Goal: Task Accomplishment & Management: Use online tool/utility

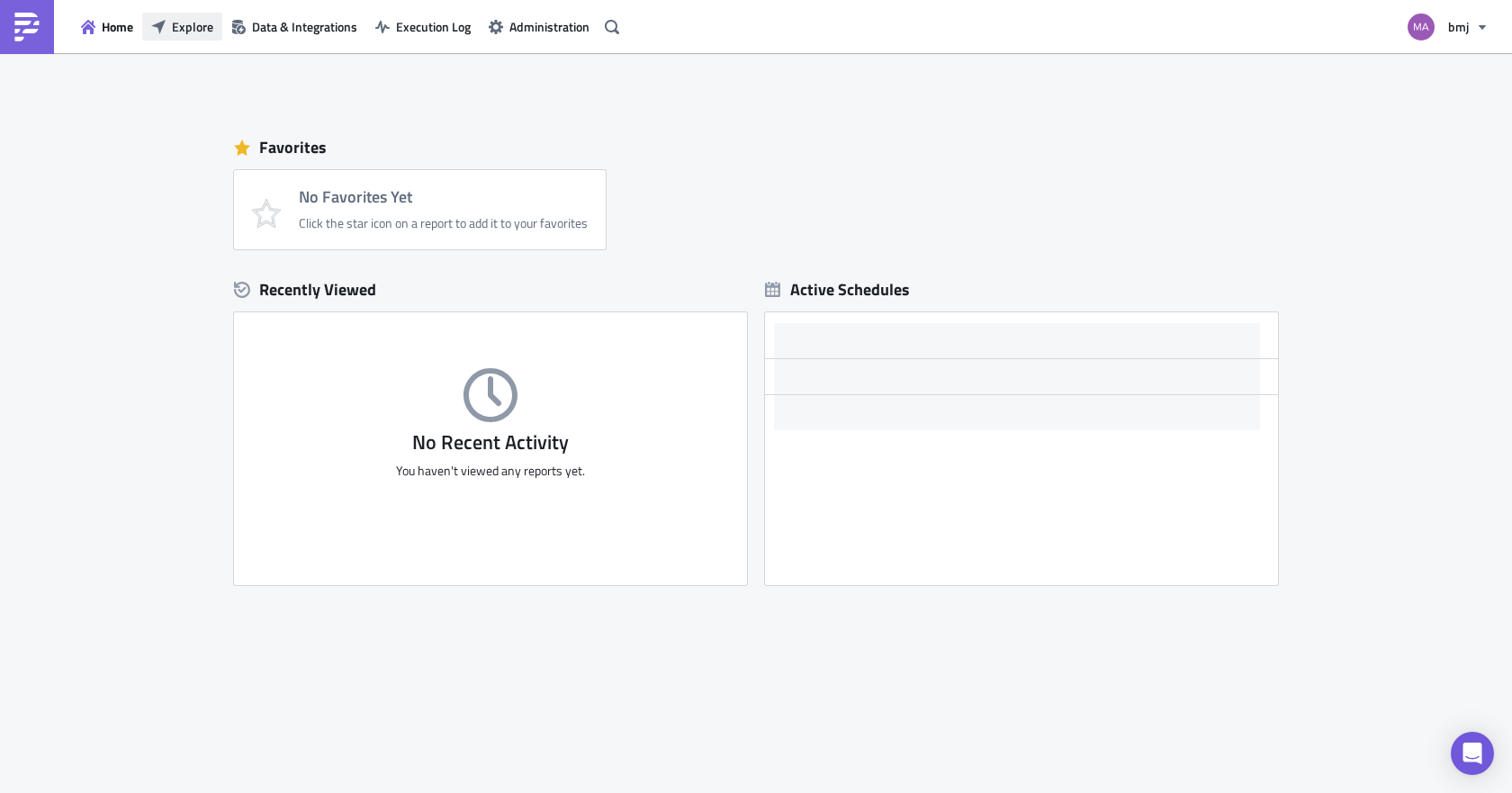
click at [195, 22] on span "Explore" at bounding box center [192, 26] width 41 height 19
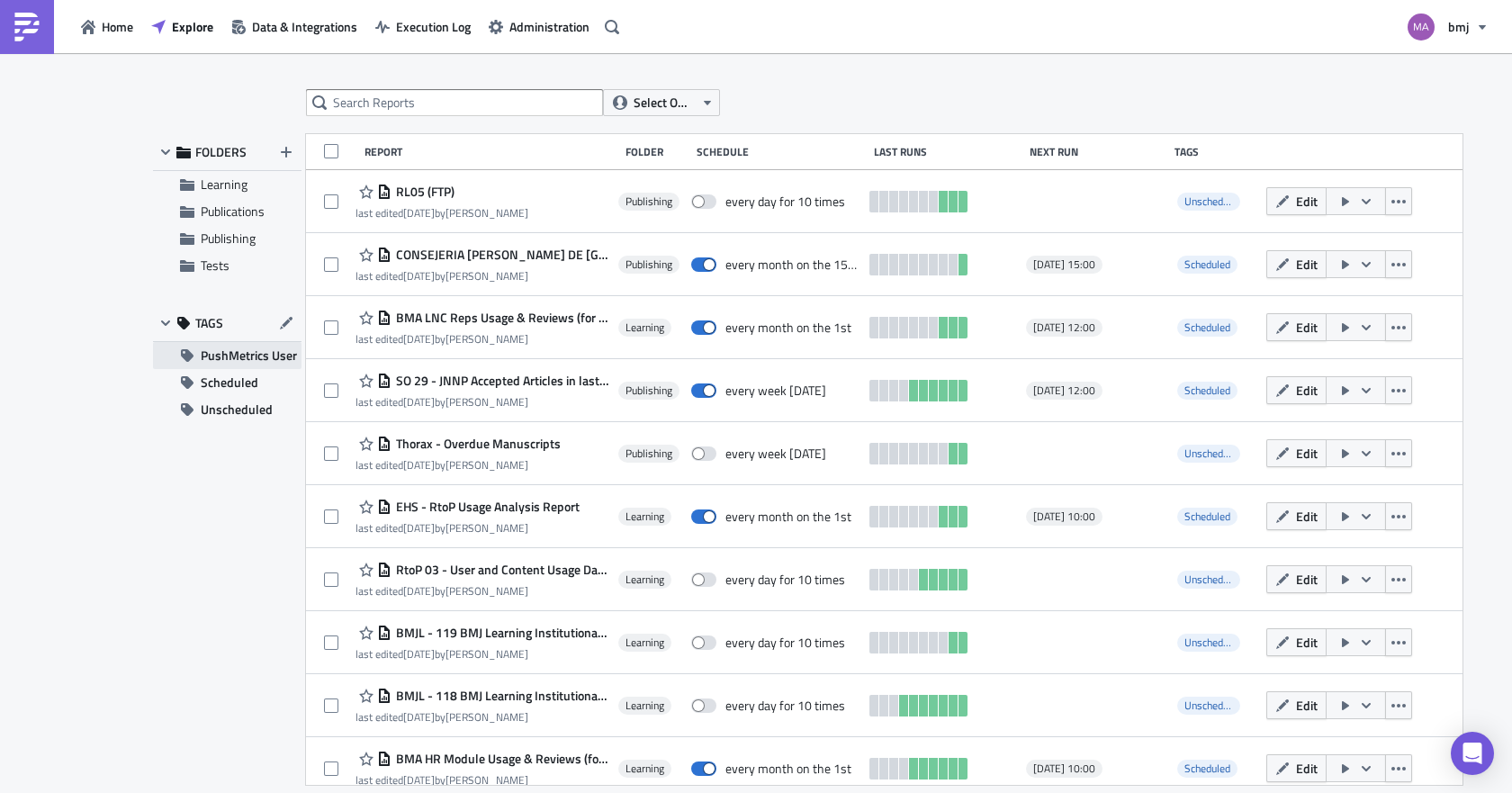
click at [252, 350] on span "PushMetrics User" at bounding box center [249, 356] width 97 height 27
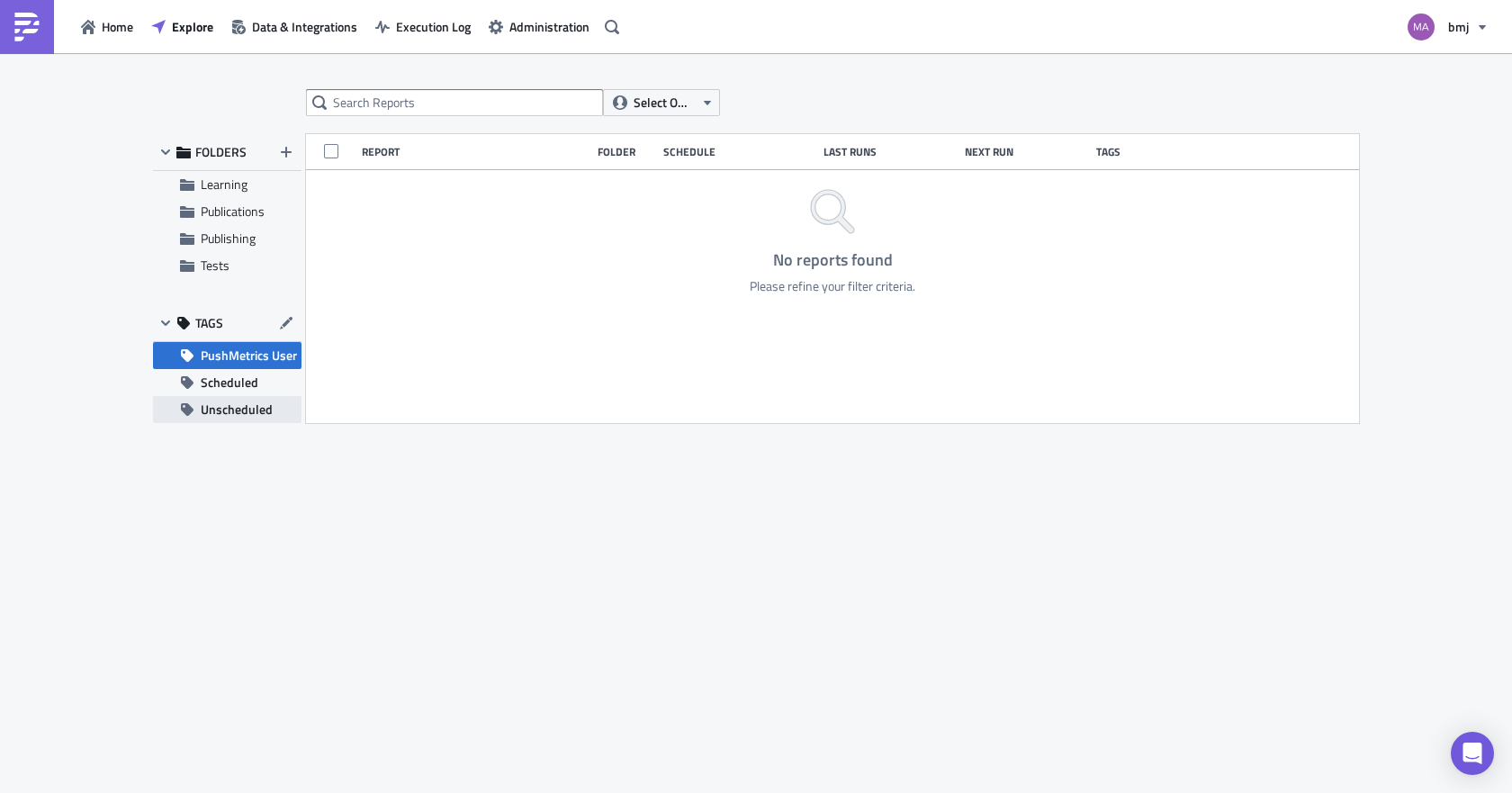
click at [245, 413] on span "Unscheduled" at bounding box center [236, 410] width 72 height 27
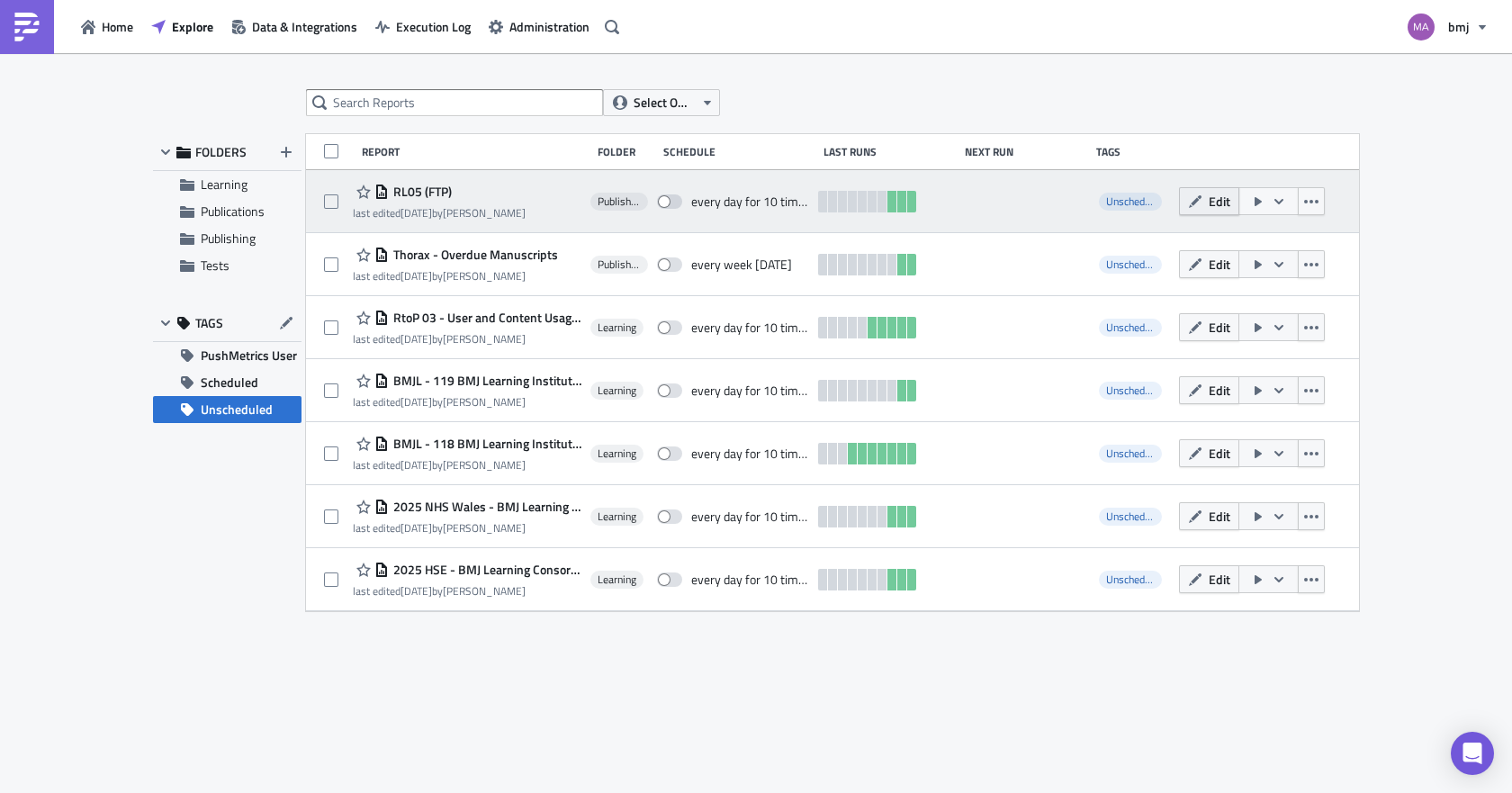
click at [1191, 205] on icon "button" at bounding box center [1195, 201] width 13 height 13
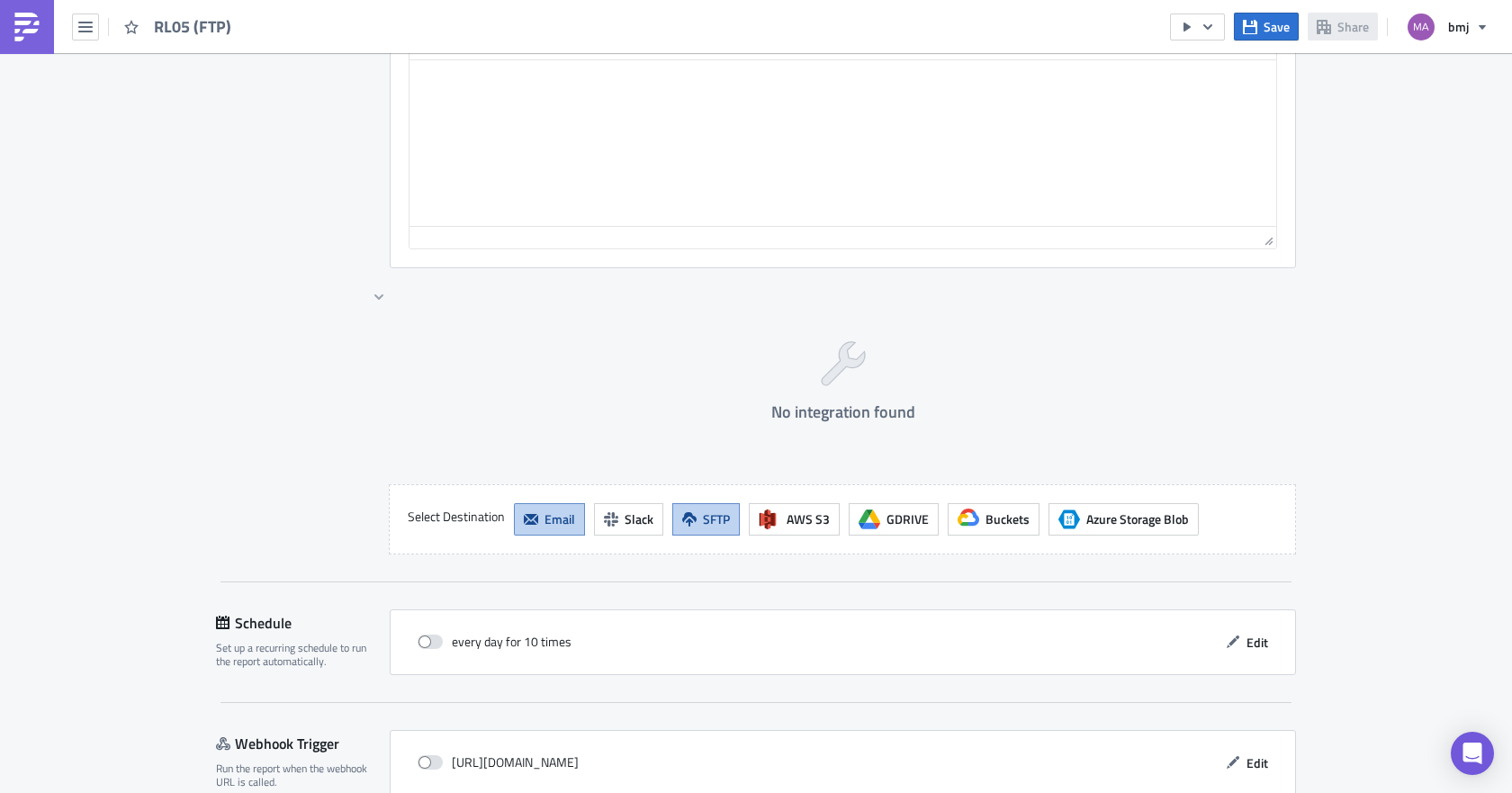
scroll to position [1685, 0]
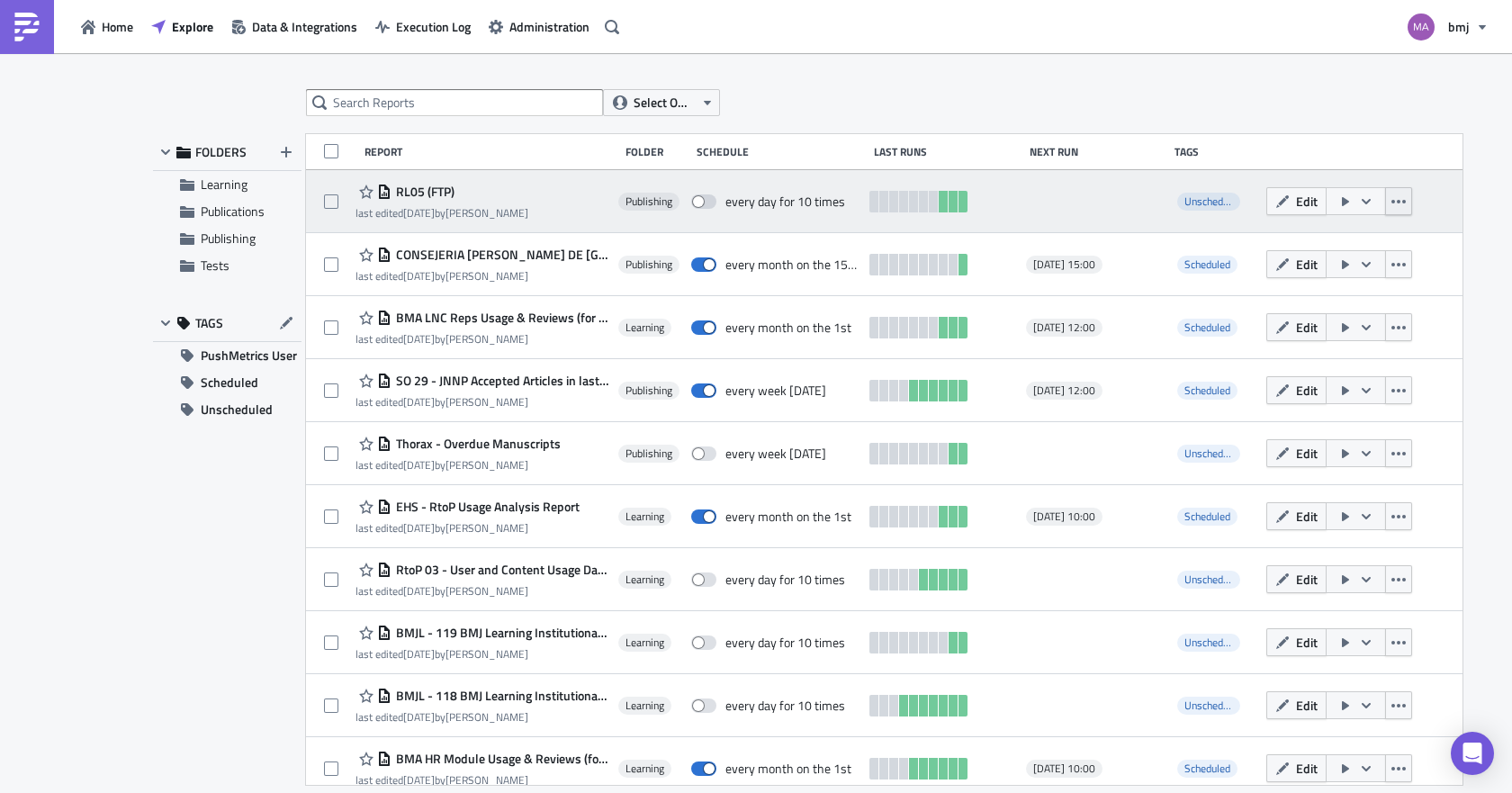
click at [1391, 205] on icon "button" at bounding box center [1398, 202] width 15 height 15
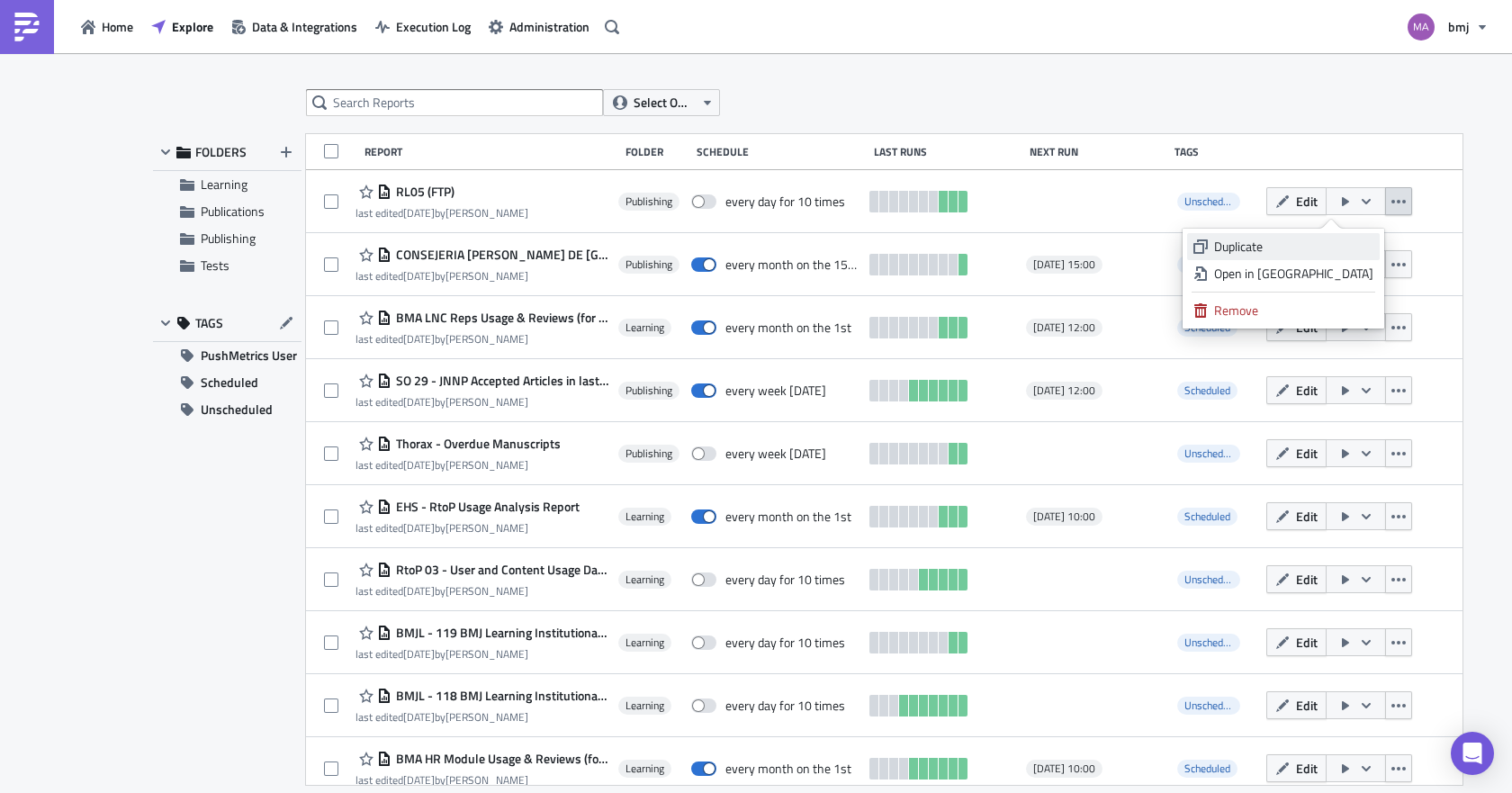
click at [1299, 235] on link "Duplicate" at bounding box center [1283, 246] width 193 height 27
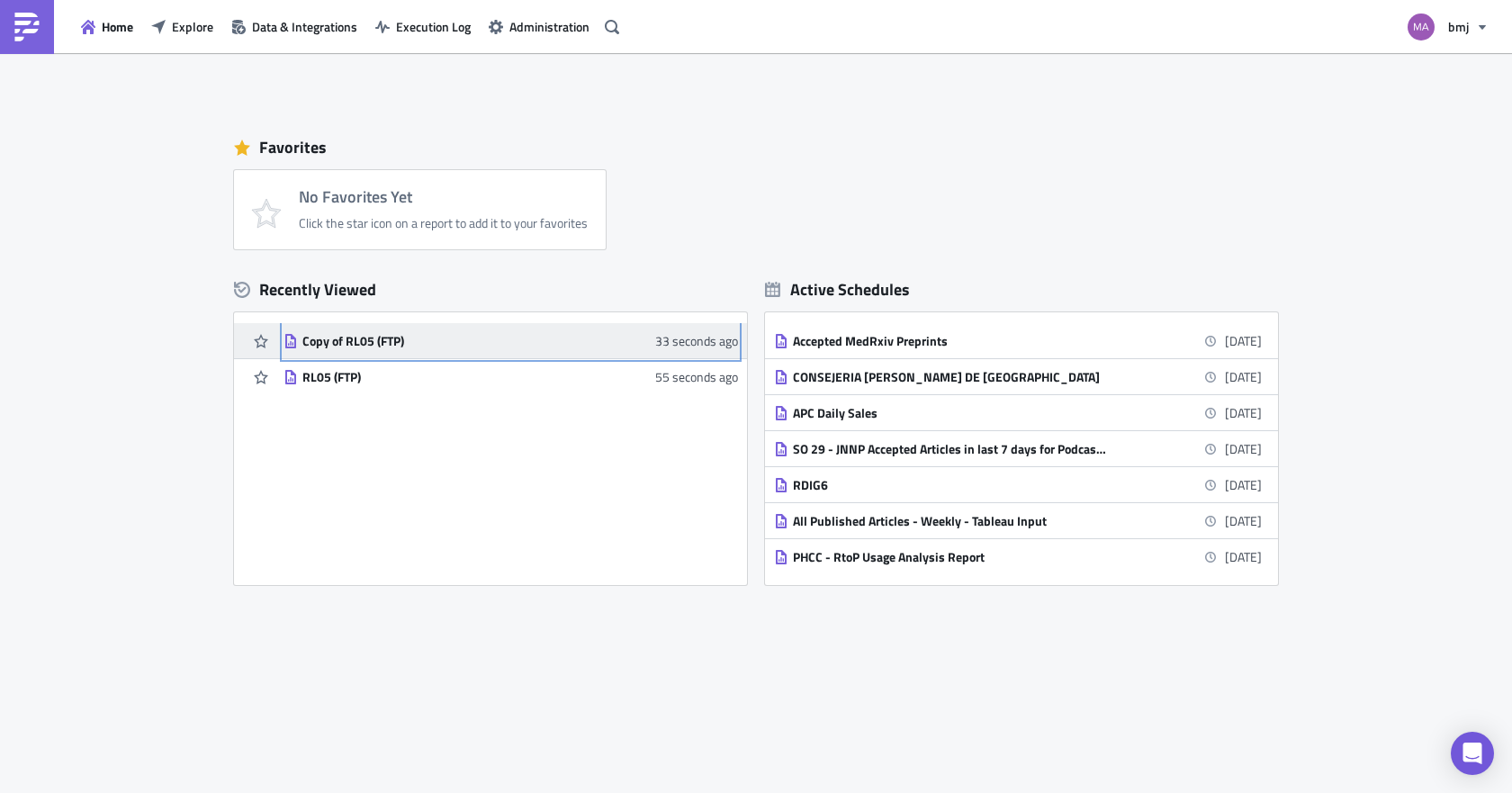
click at [365, 336] on div "Copy of RL05 (FTP)" at bounding box center [459, 341] width 315 height 16
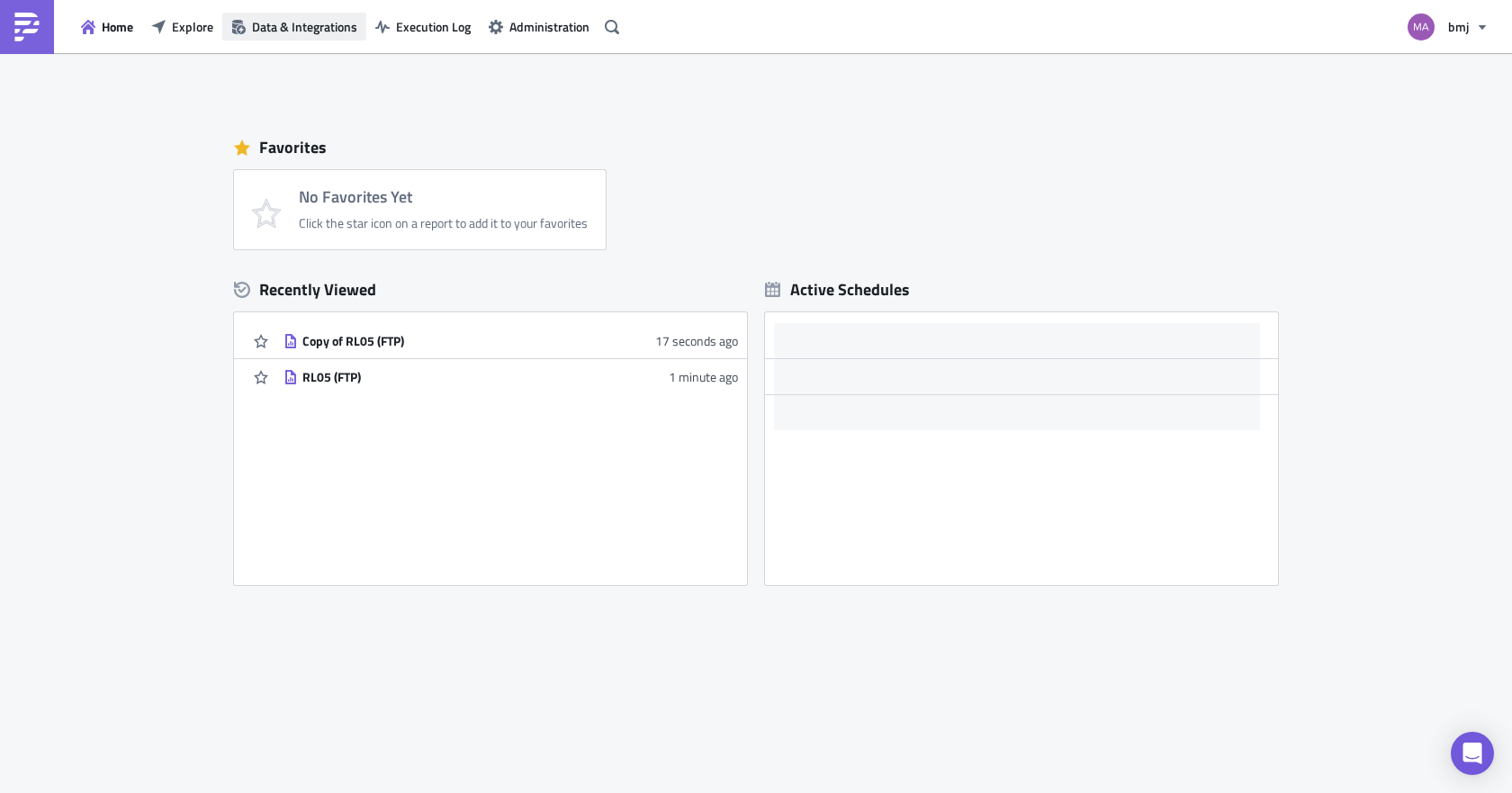
click at [273, 25] on span "Data & Integrations" at bounding box center [304, 26] width 105 height 19
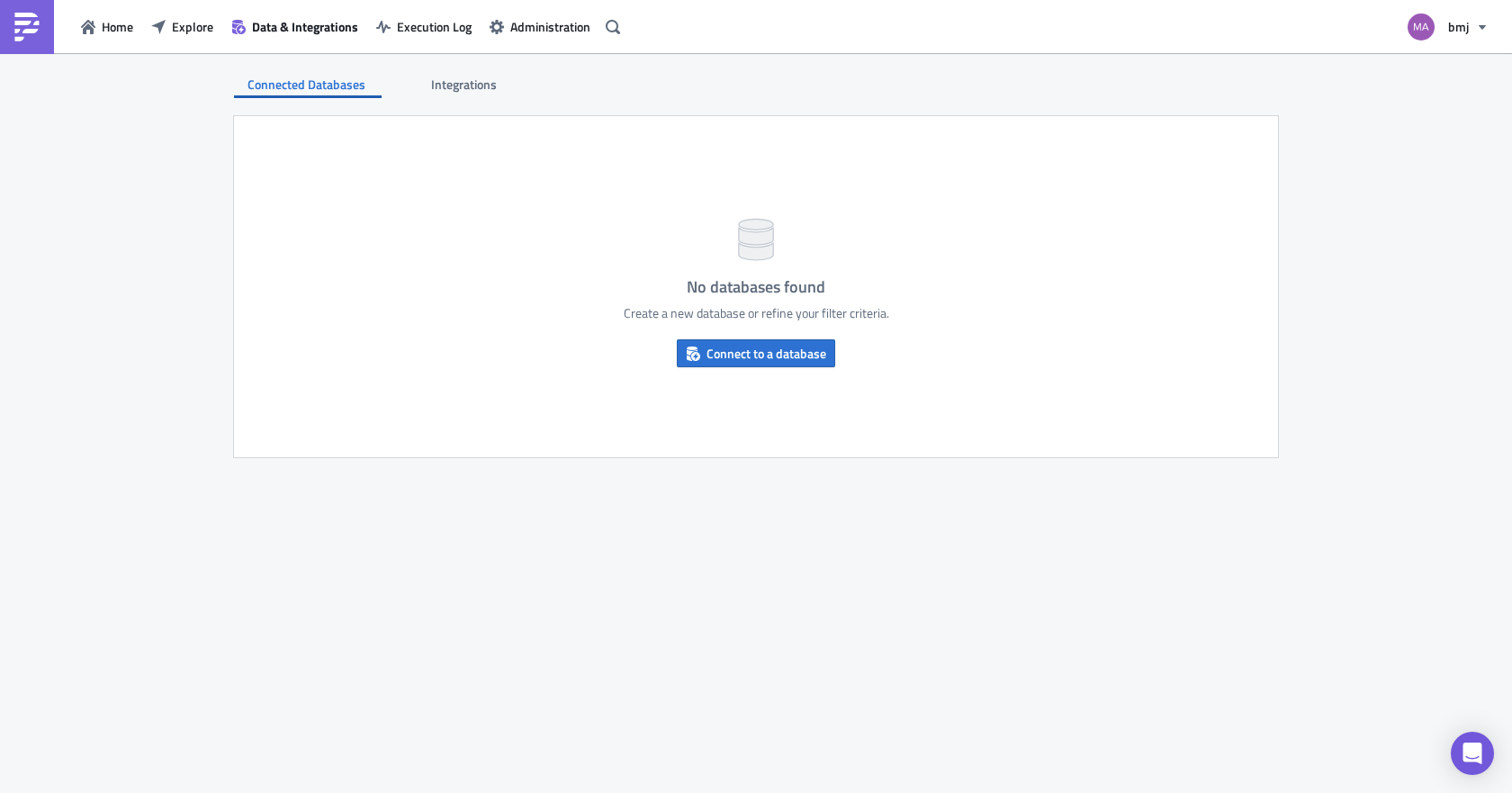
click at [481, 92] on span "Integrations" at bounding box center [464, 84] width 68 height 19
click at [457, 30] on span "Execution Log" at bounding box center [434, 26] width 75 height 19
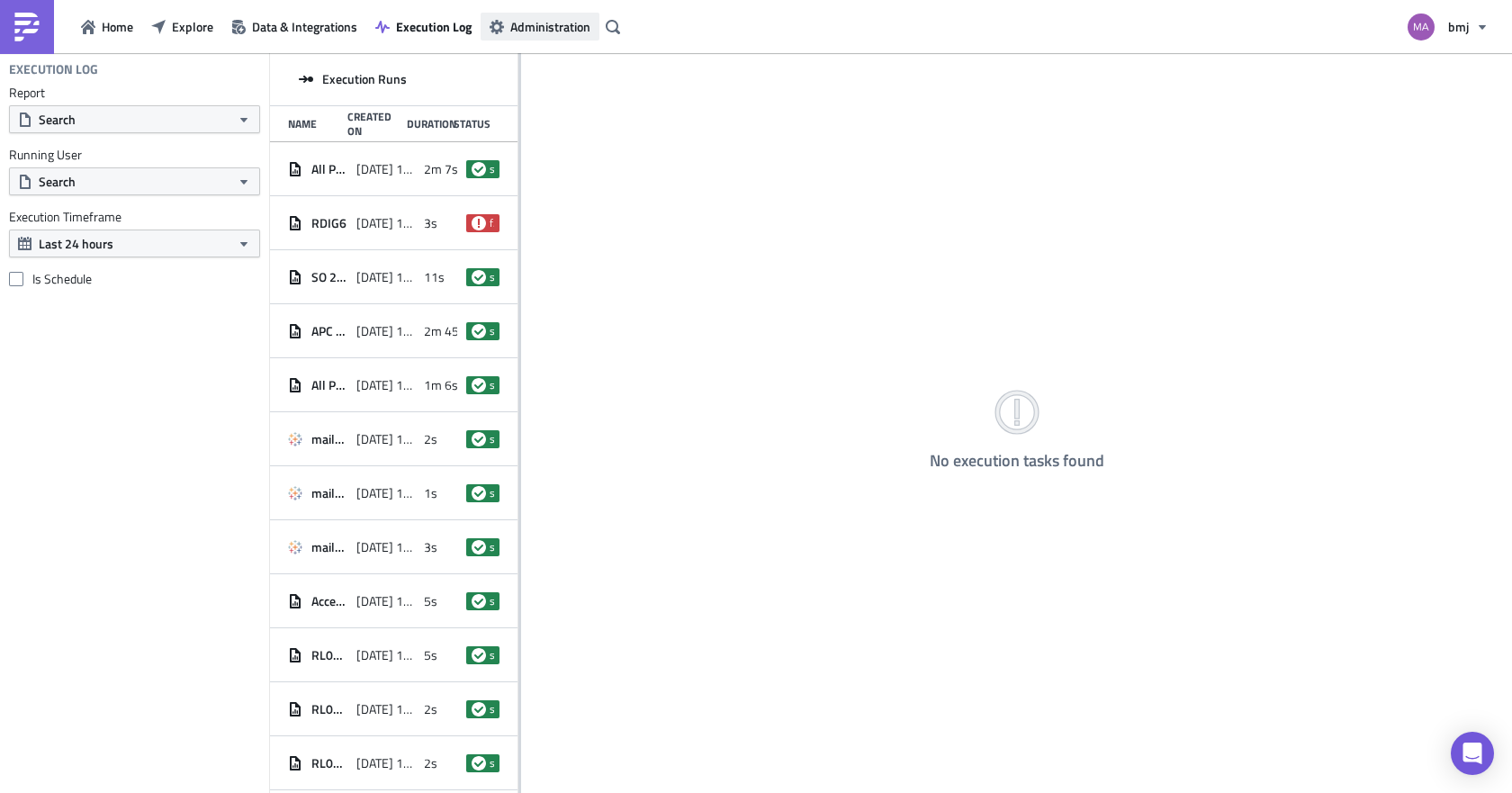
click at [567, 30] on span "Administration" at bounding box center [550, 26] width 80 height 19
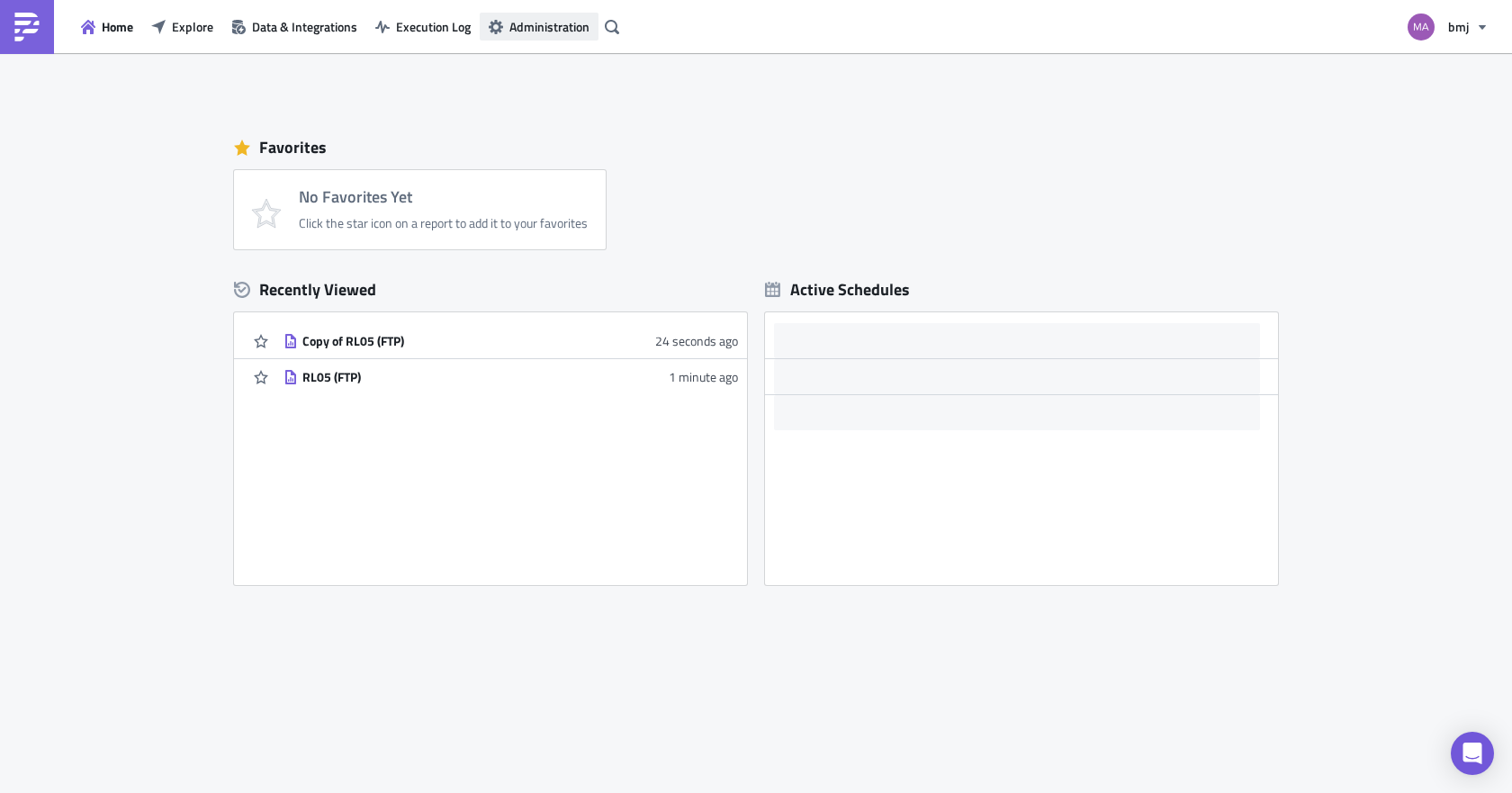
click at [556, 22] on span "Administration" at bounding box center [549, 26] width 80 height 19
click at [175, 27] on span "Explore" at bounding box center [192, 26] width 41 height 19
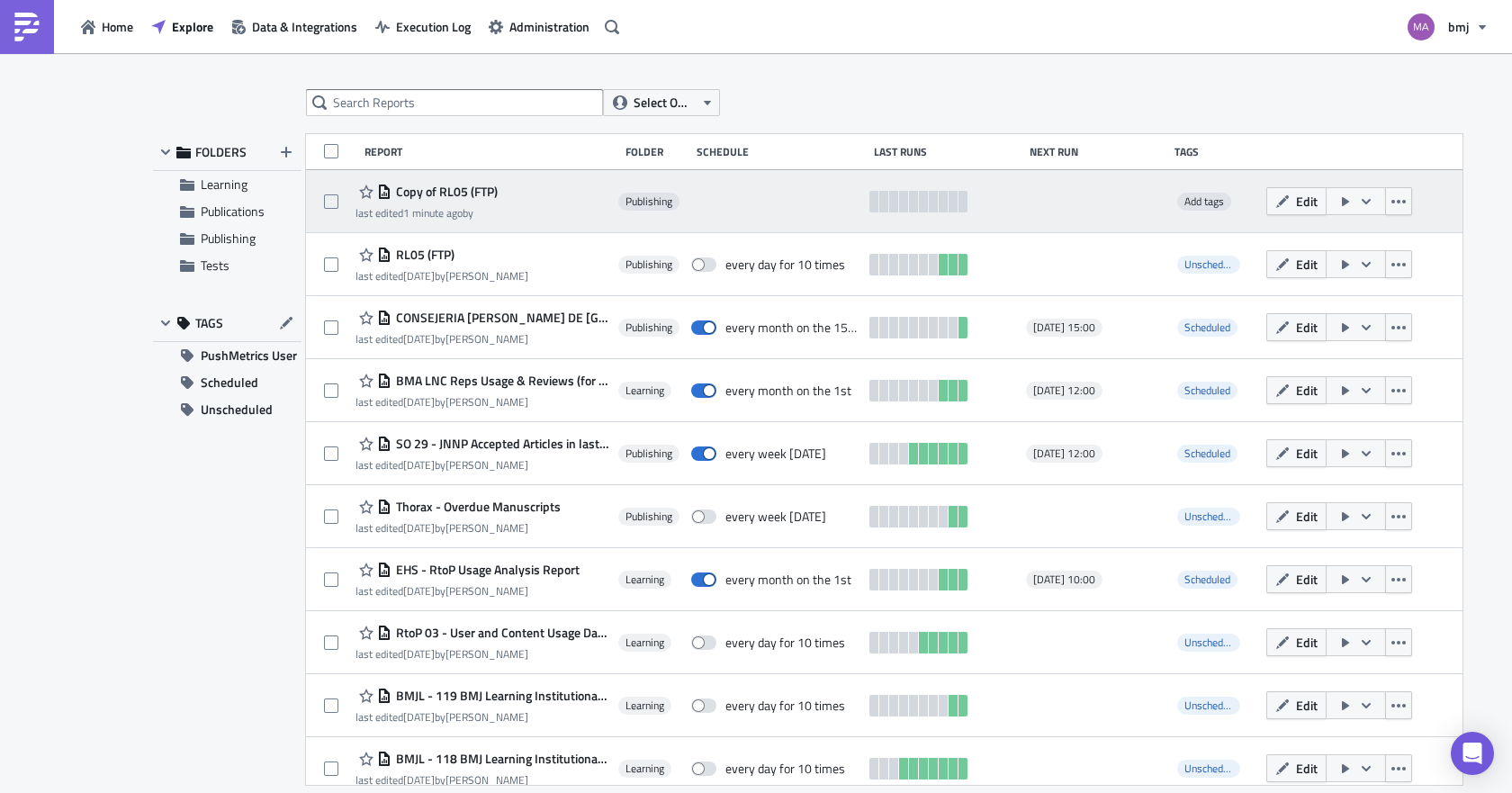
click at [631, 200] on span "Publishing" at bounding box center [648, 202] width 47 height 15
click at [652, 201] on span "Publishing" at bounding box center [648, 202] width 47 height 15
click at [1391, 200] on icon "button" at bounding box center [1398, 202] width 15 height 15
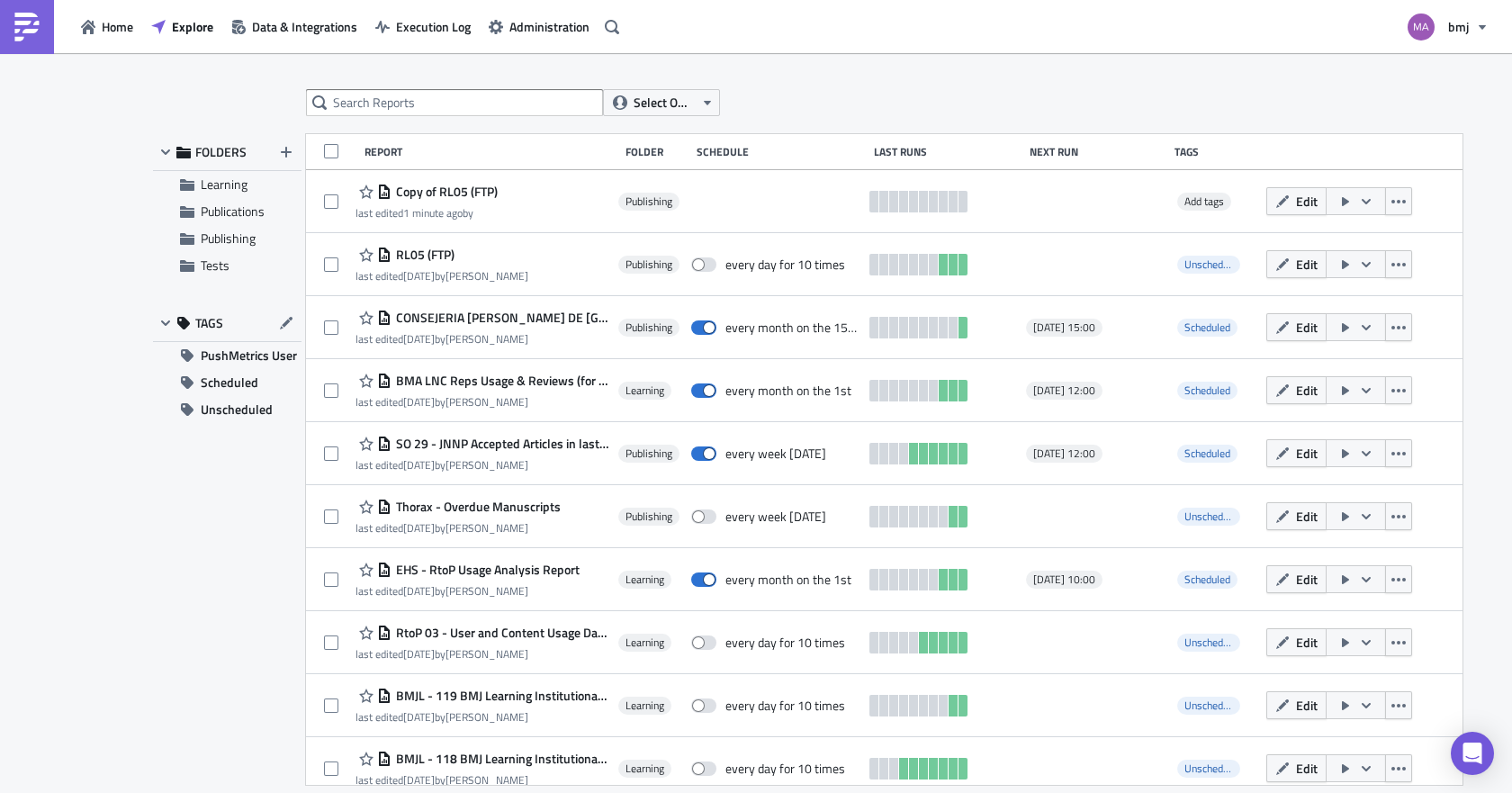
click at [1323, 112] on div "Select Owner" at bounding box center [832, 103] width 1053 height 27
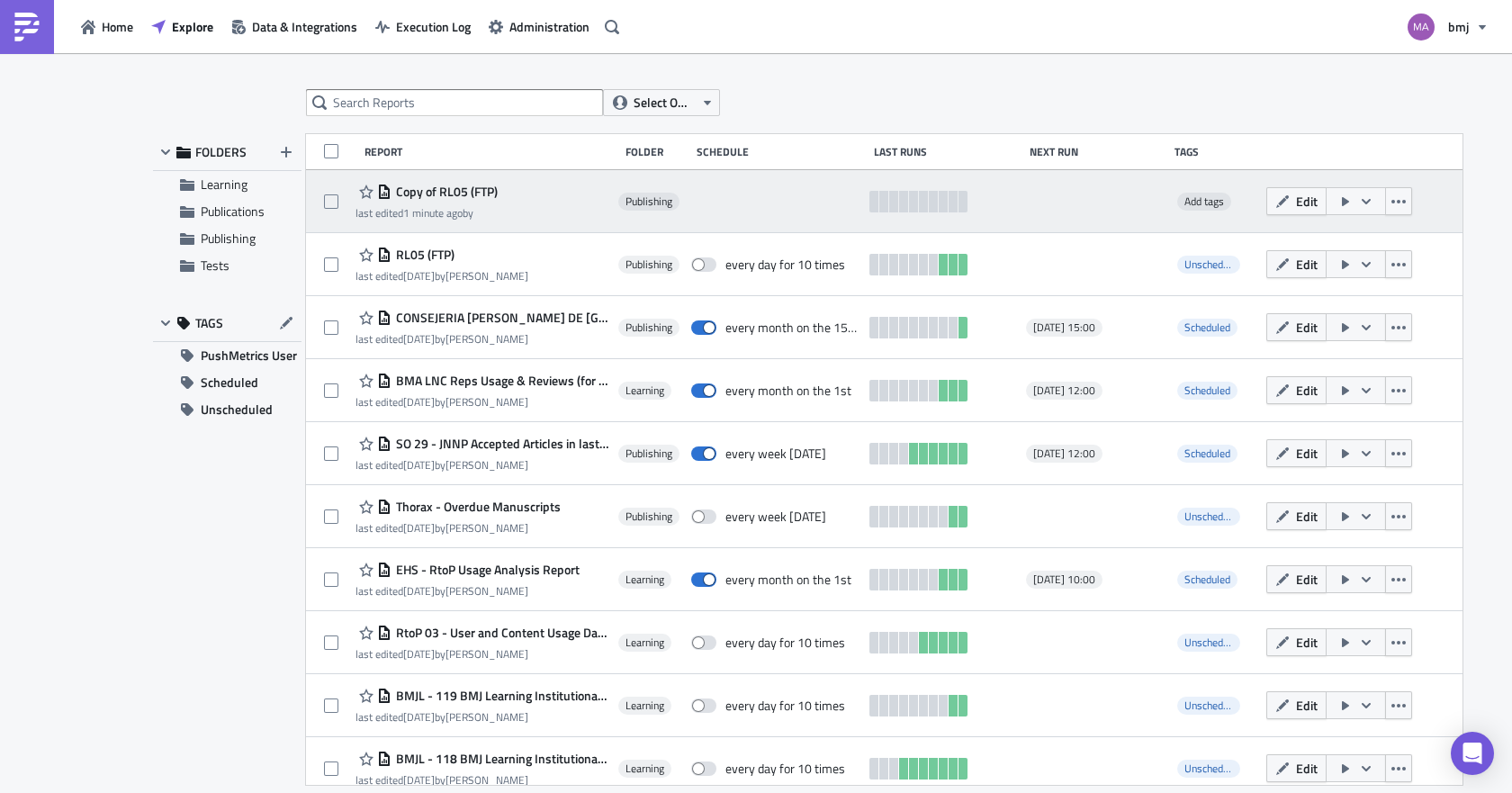
click at [1359, 198] on icon "button" at bounding box center [1366, 202] width 15 height 15
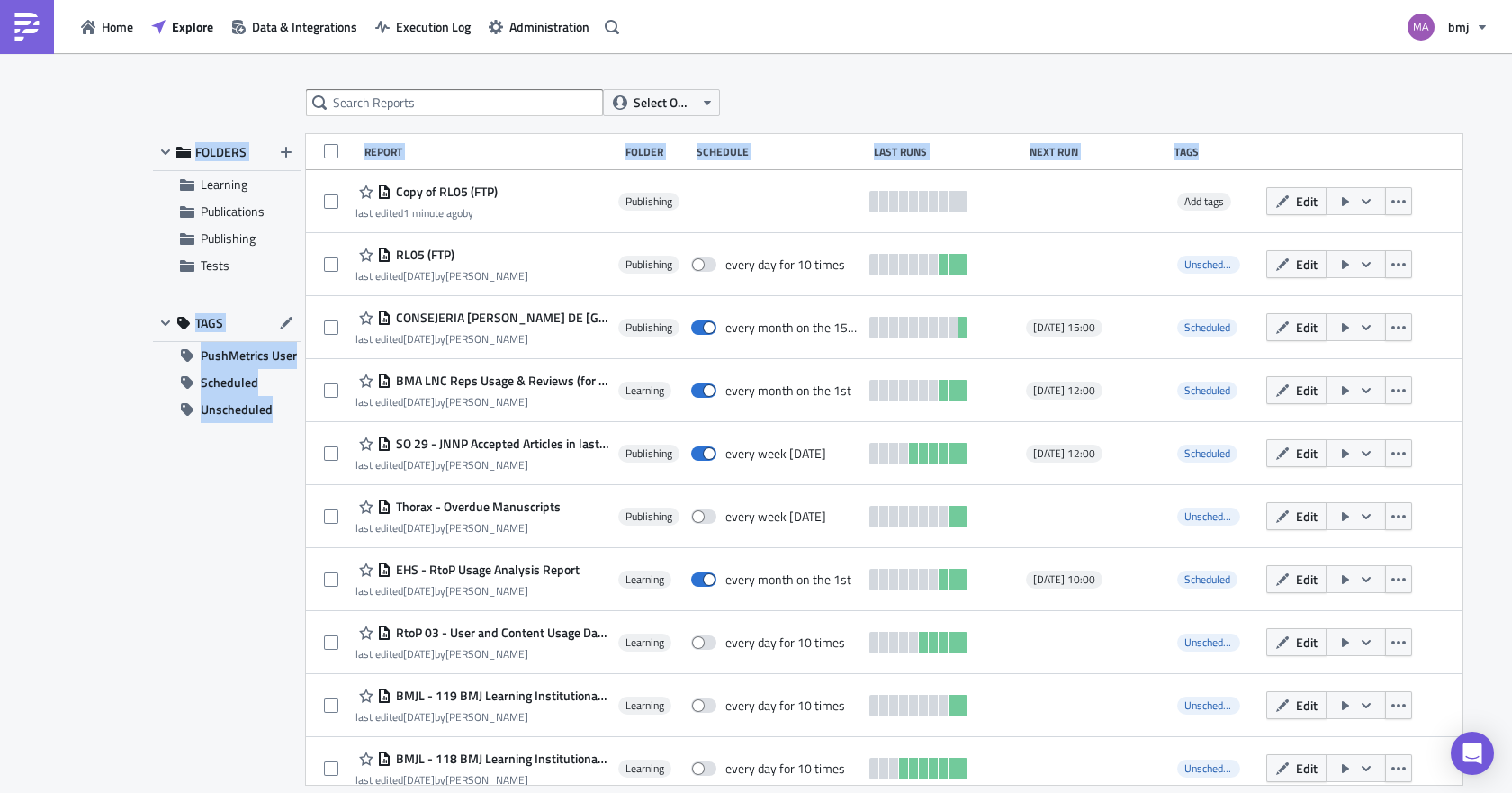
click at [1310, 115] on div "Select Owner FOLDERS Learning Publications Publishing Tests TAGS PushMetrics Us…" at bounding box center [756, 424] width 1224 height 671
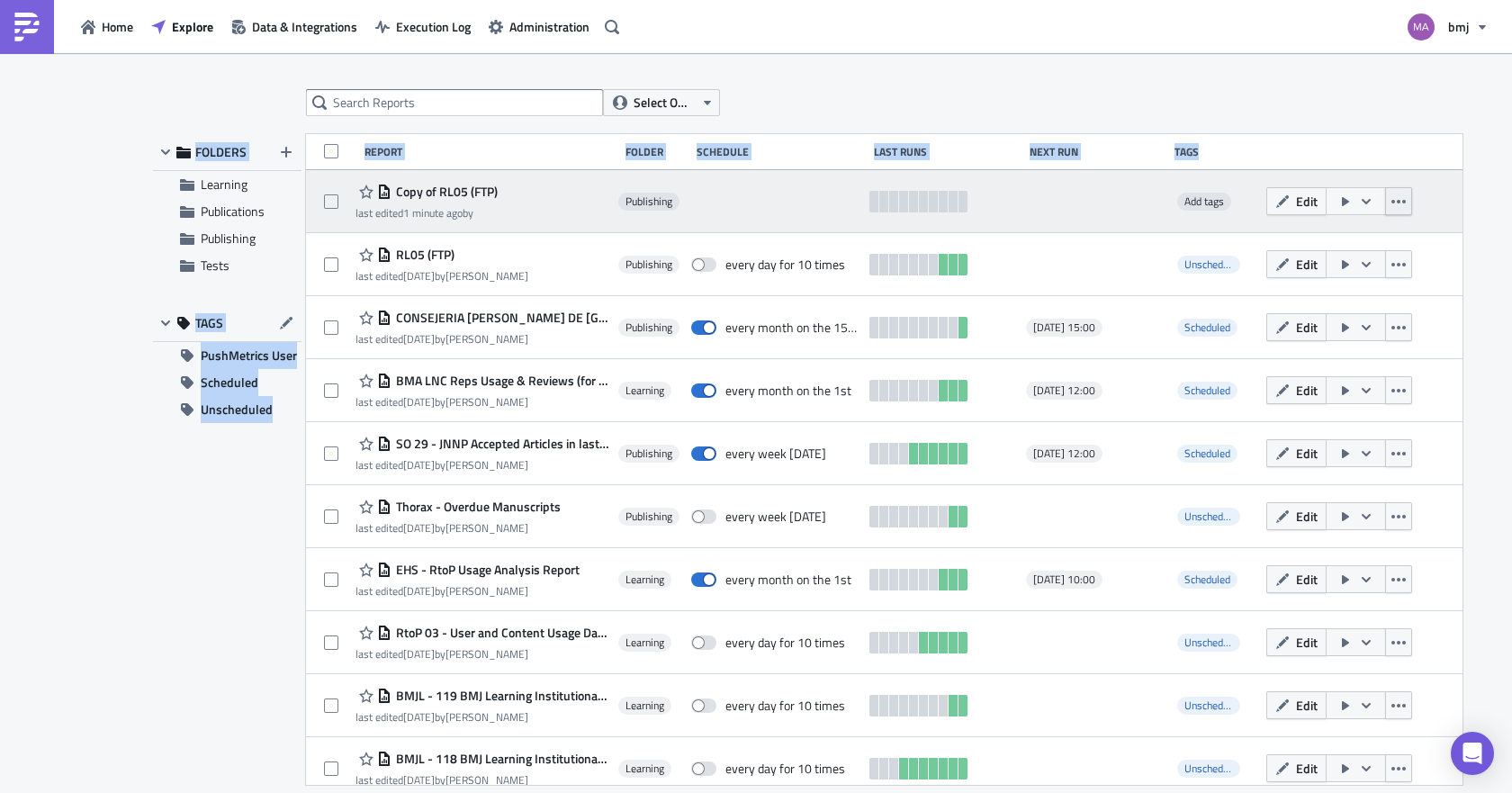
click at [1391, 202] on icon "button" at bounding box center [1398, 202] width 15 height 4
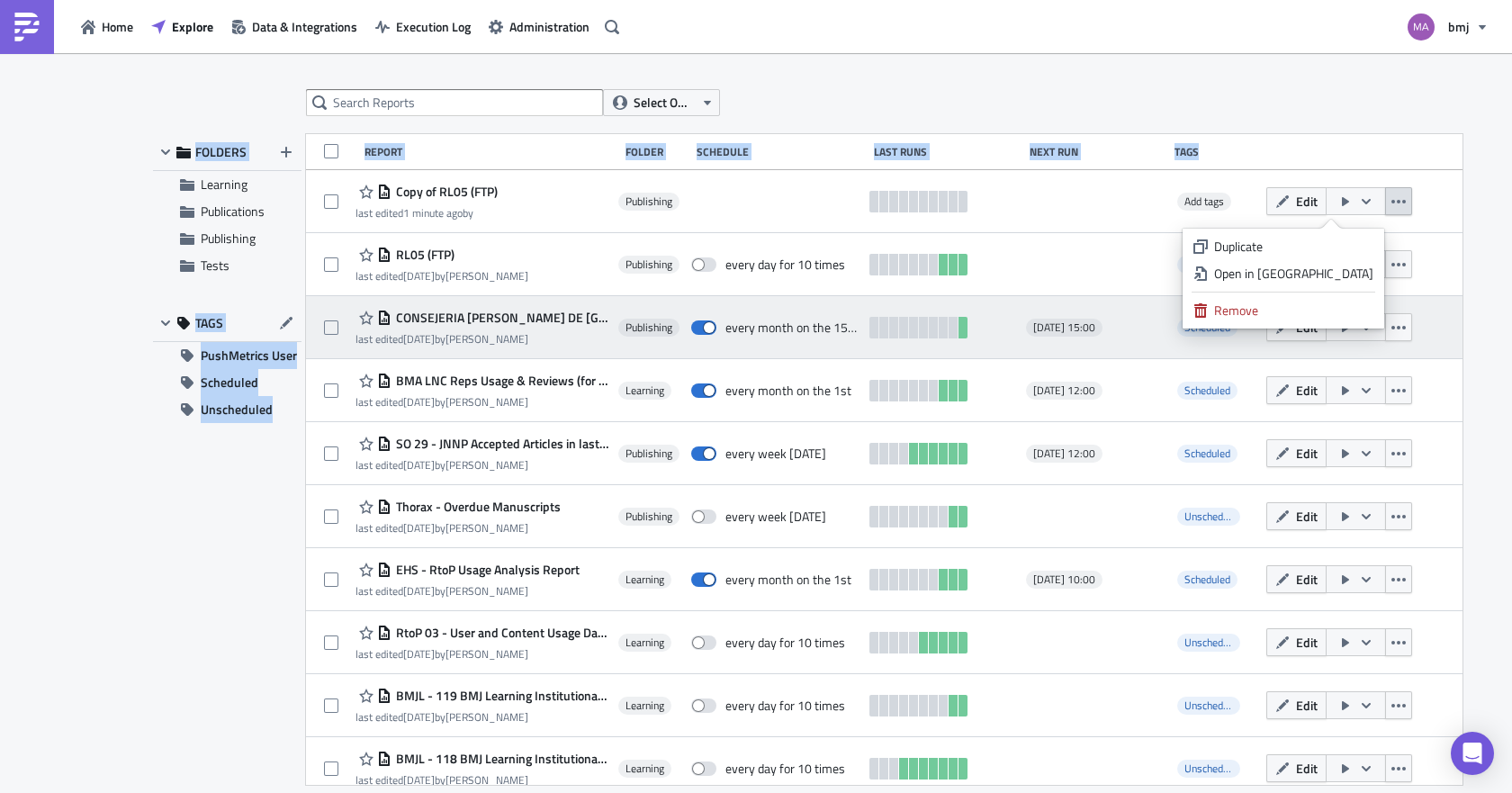
click at [1296, 304] on div "Remove" at bounding box center [1293, 310] width 160 height 18
